Goal: Navigation & Orientation: Find specific page/section

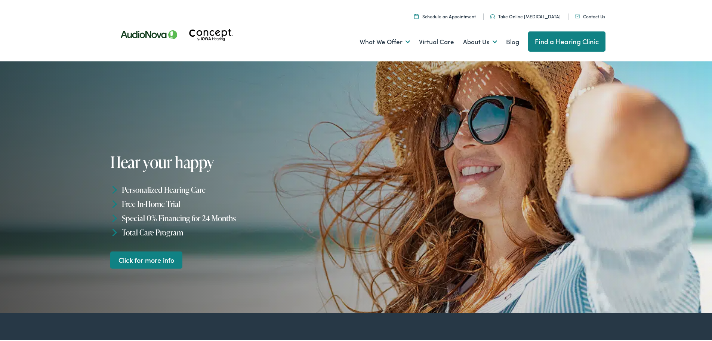
click at [535, 42] on link "Find a Hearing Clinic" at bounding box center [566, 40] width 77 height 20
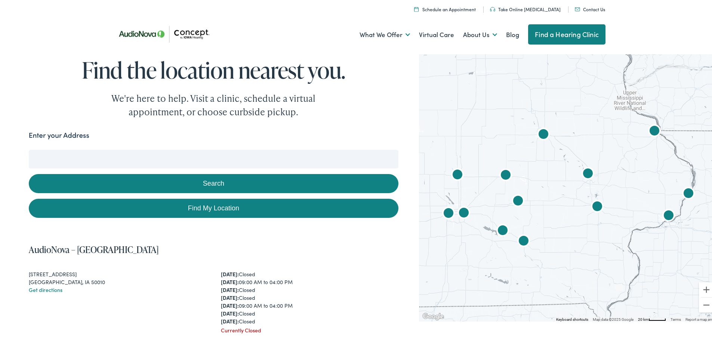
click at [124, 158] on input "Enter your Address" at bounding box center [214, 157] width 370 height 19
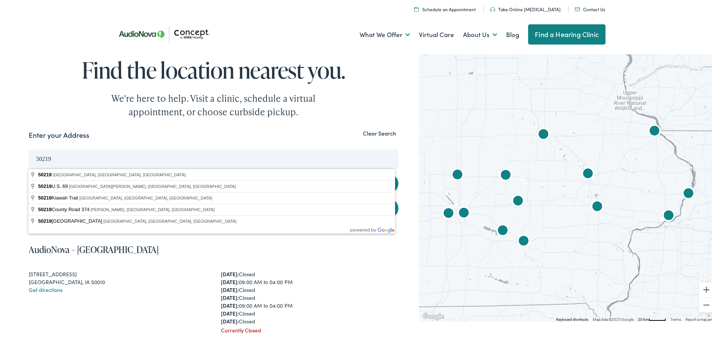
type input "50219"
click at [29, 172] on button "Search" at bounding box center [214, 181] width 370 height 19
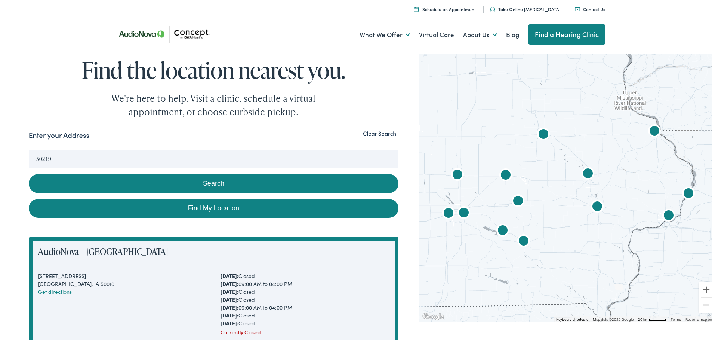
click at [198, 164] on input "50219" at bounding box center [214, 157] width 370 height 19
click at [29, 172] on button "Search" at bounding box center [214, 181] width 370 height 19
click at [385, 133] on button "Clear Search" at bounding box center [380, 131] width 38 height 7
